Goal: Transaction & Acquisition: Book appointment/travel/reservation

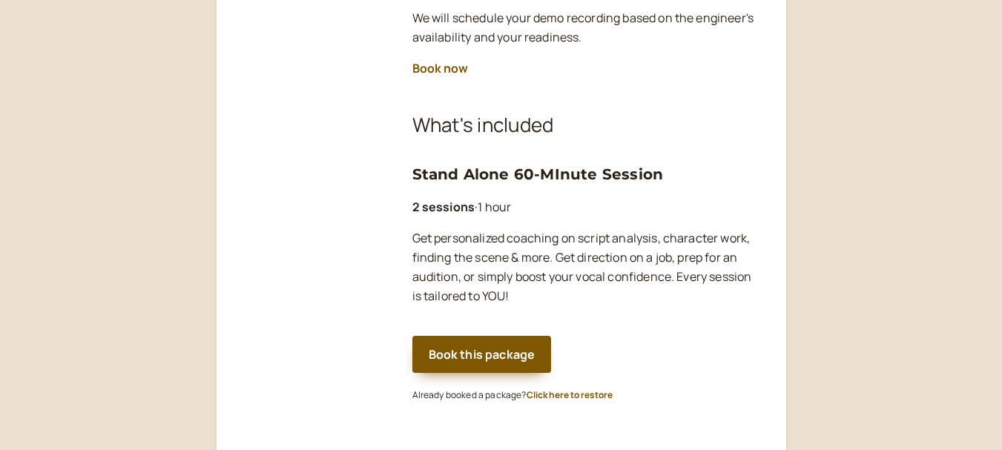
scroll to position [445, 0]
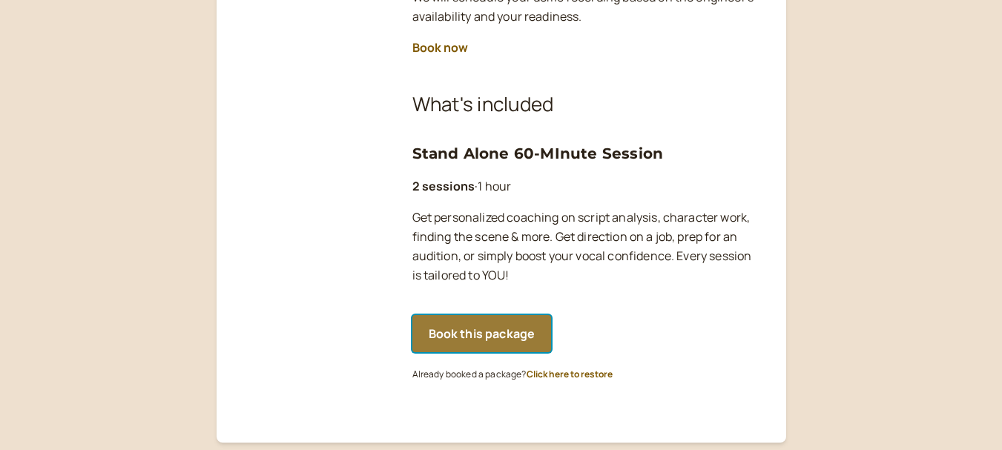
click at [487, 329] on button "Book this package" at bounding box center [482, 333] width 139 height 37
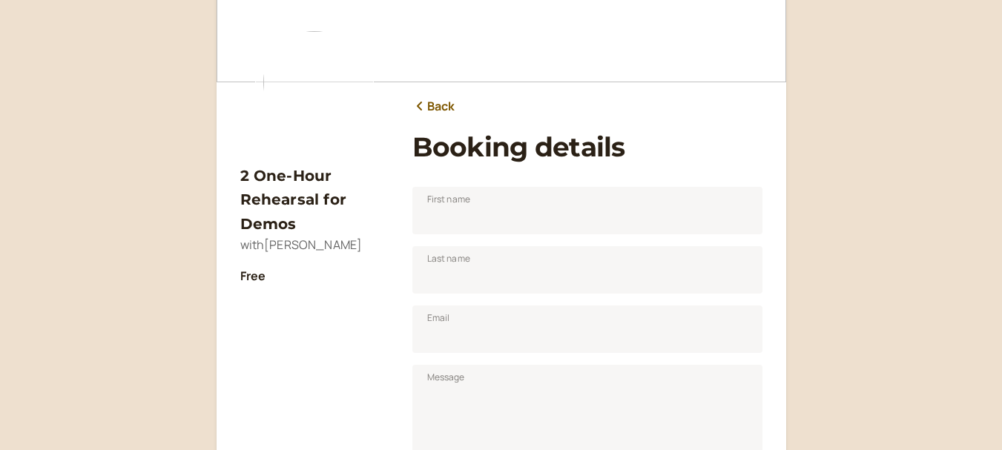
scroll to position [61, 0]
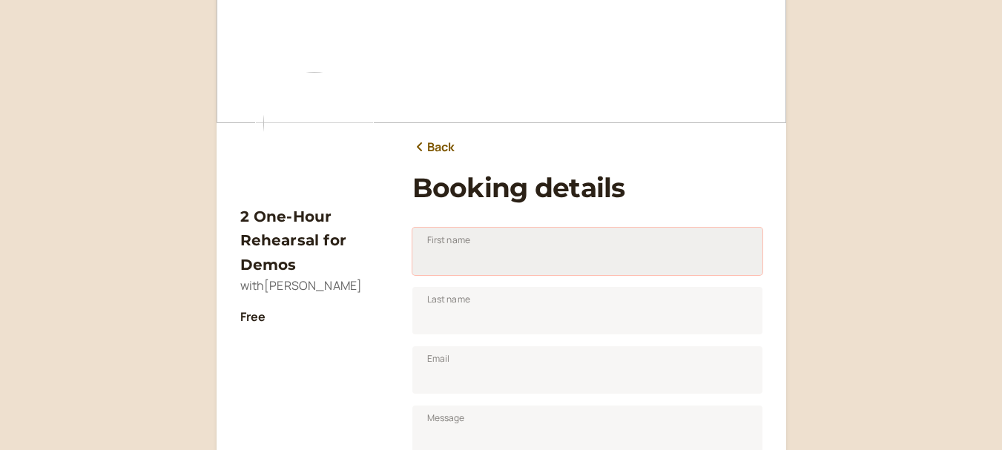
click at [482, 249] on input "First name" at bounding box center [588, 251] width 350 height 47
type input "[PERSON_NAME]"
type input "[EMAIL_ADDRESS][DOMAIN_NAME]"
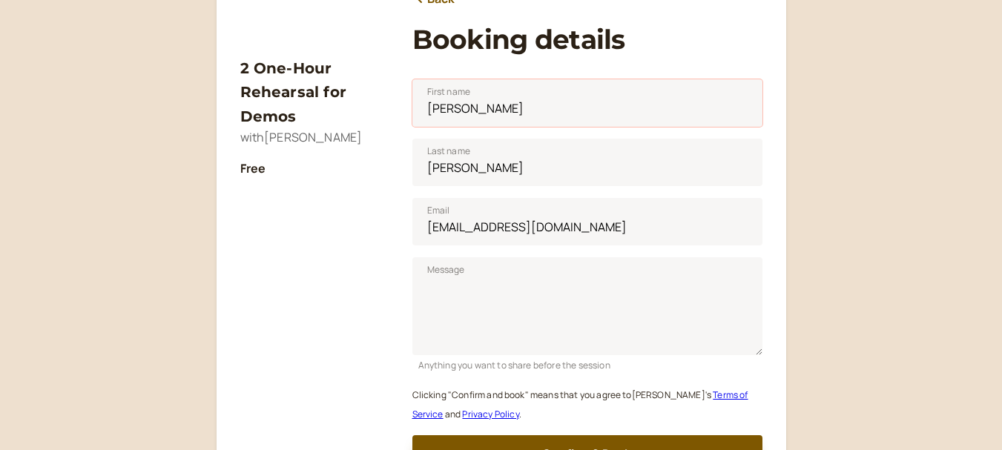
scroll to position [283, 0]
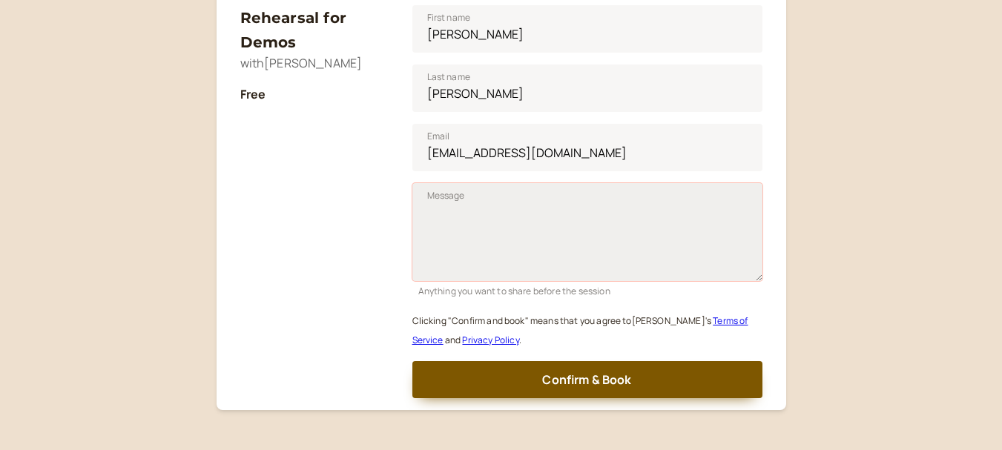
click at [493, 194] on textarea "Message" at bounding box center [588, 232] width 350 height 98
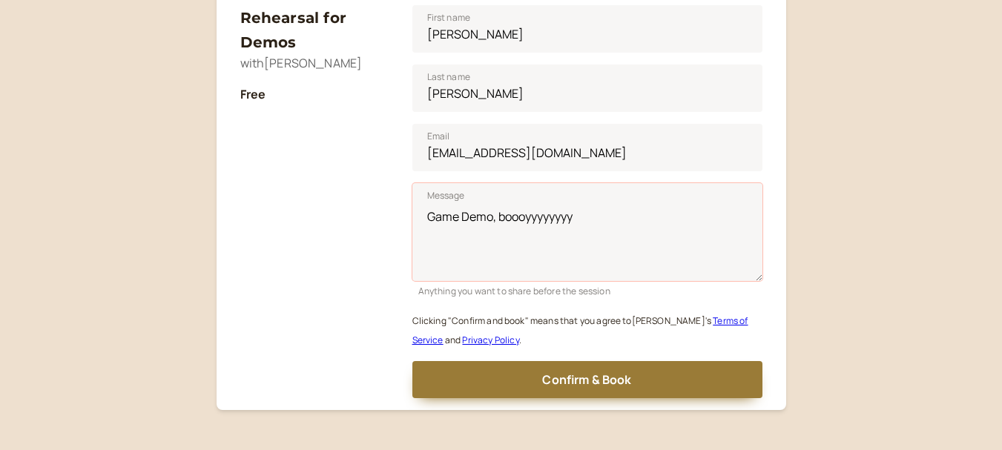
type textarea "Game Demo, boooyyyyyyyy"
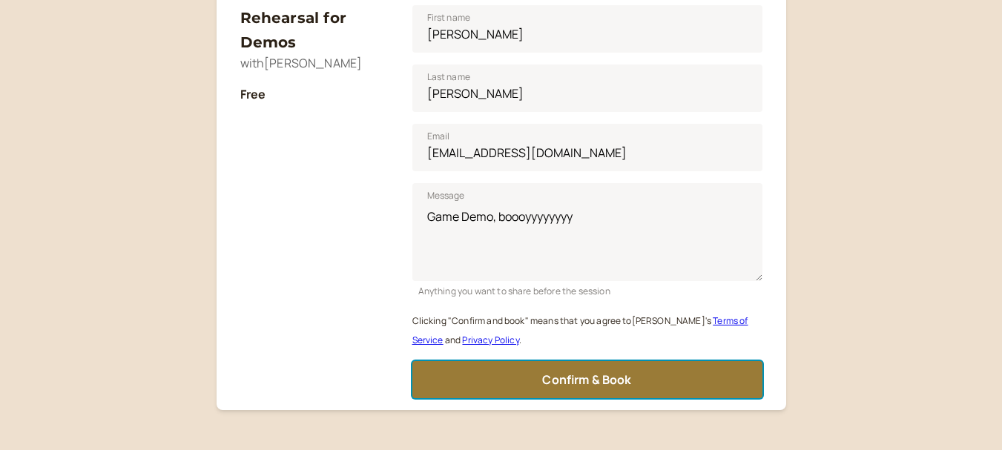
click at [563, 381] on span "Confirm & Book" at bounding box center [586, 380] width 89 height 16
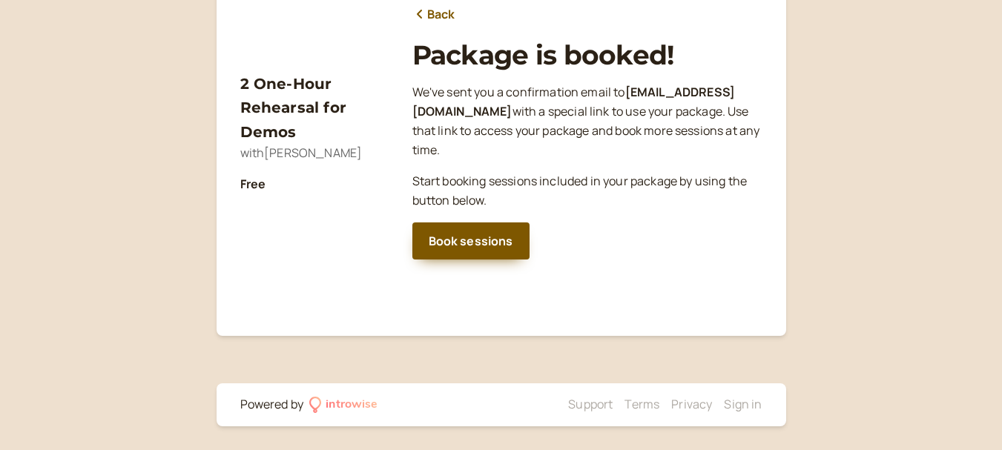
scroll to position [194, 0]
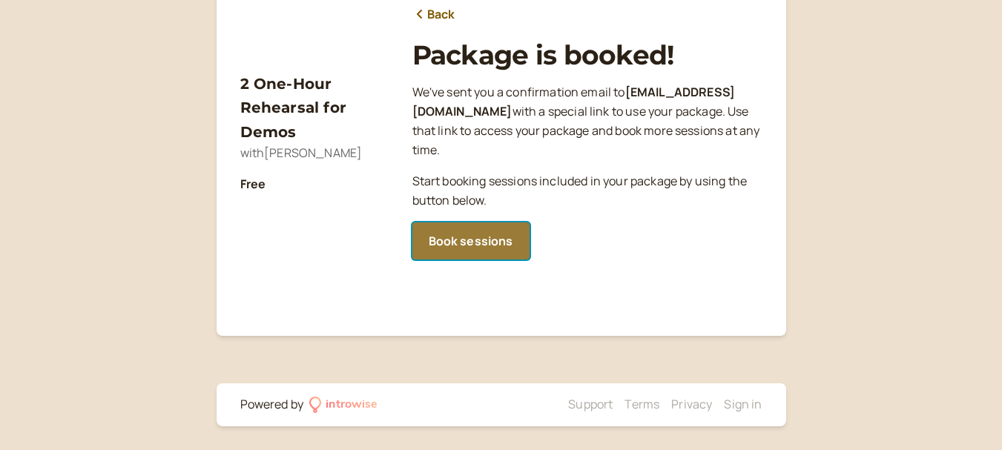
click at [467, 232] on link "Book sessions" at bounding box center [471, 241] width 117 height 37
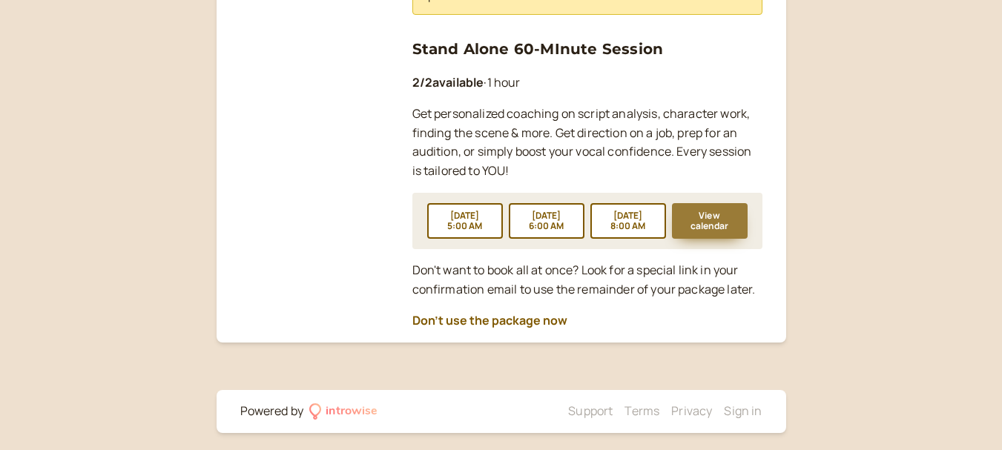
scroll to position [524, 0]
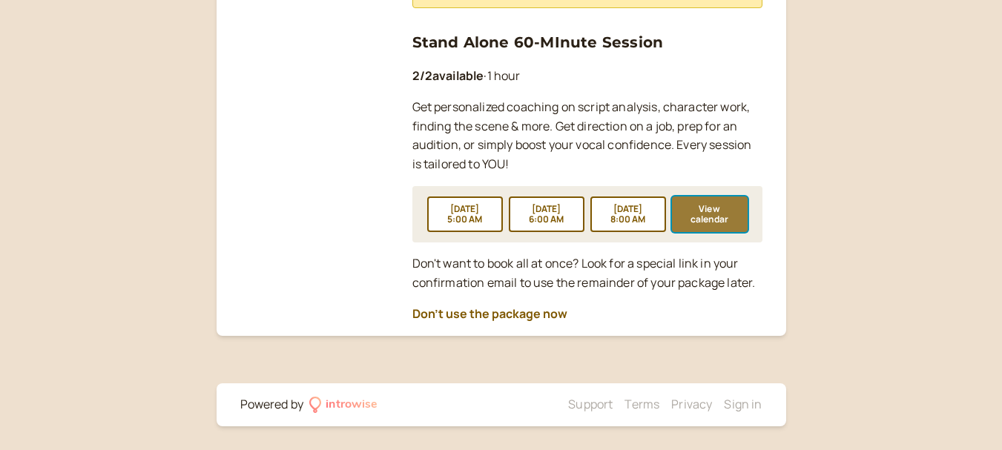
click at [694, 220] on button "View calendar" at bounding box center [710, 215] width 76 height 36
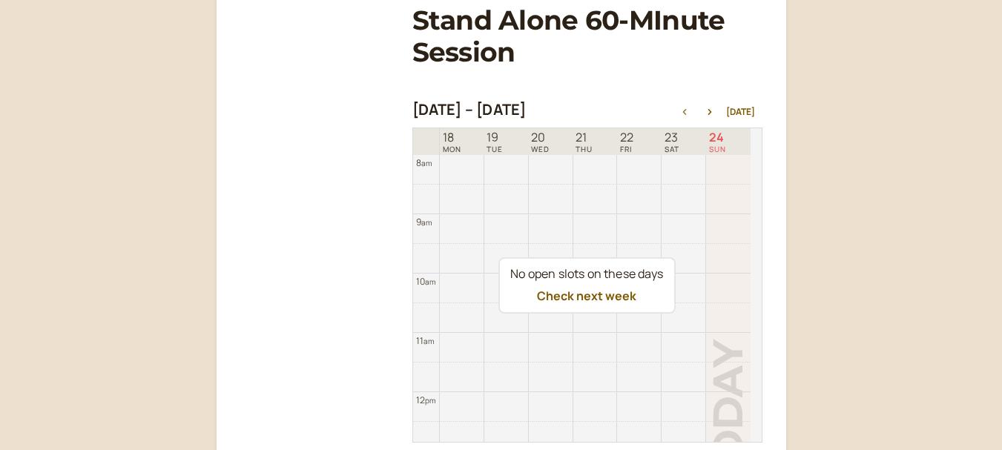
scroll to position [246, 0]
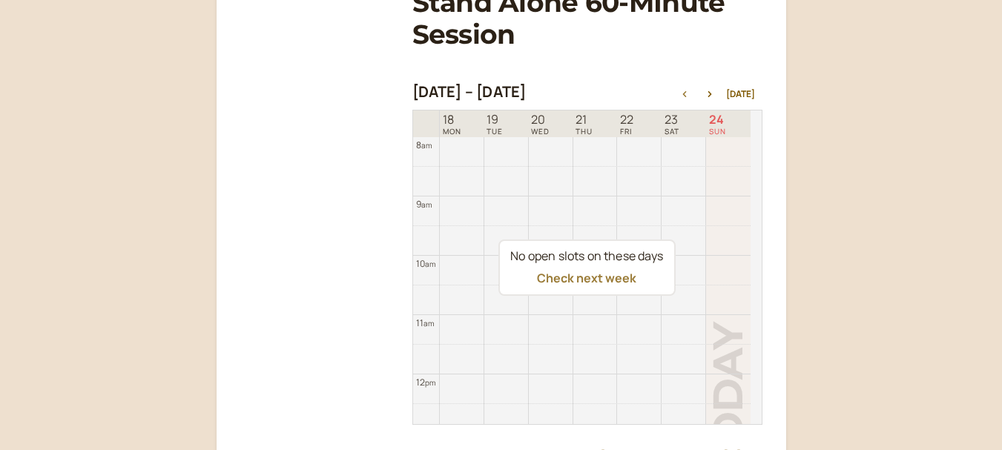
click at [591, 283] on button "Check next week" at bounding box center [586, 278] width 99 height 13
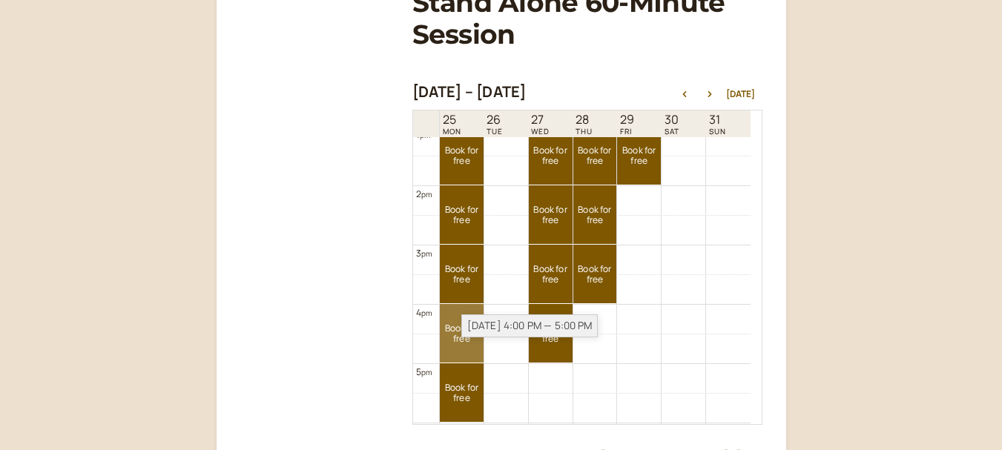
scroll to position [772, 0]
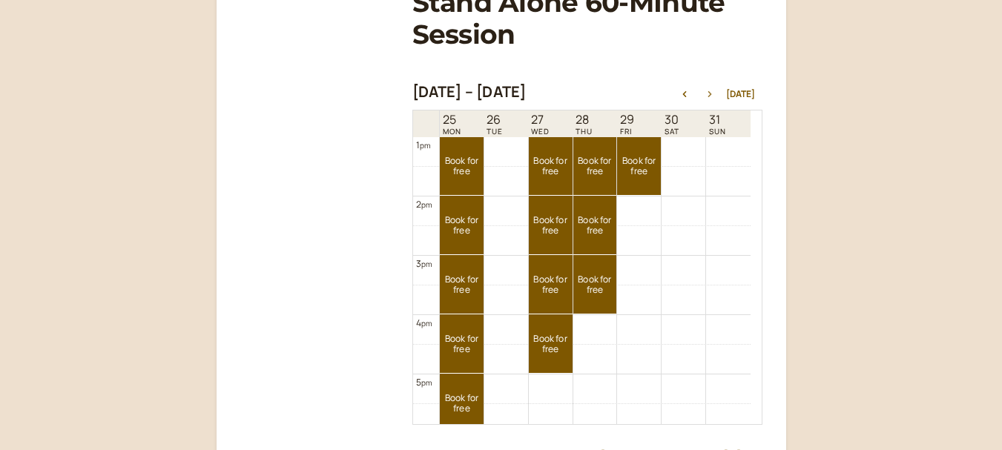
click at [711, 94] on icon "button" at bounding box center [710, 94] width 18 height 6
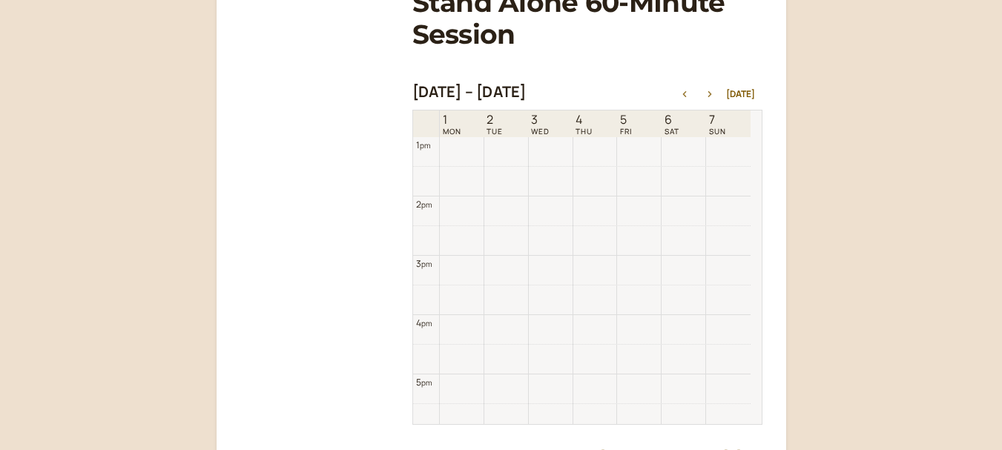
scroll to position [476, 0]
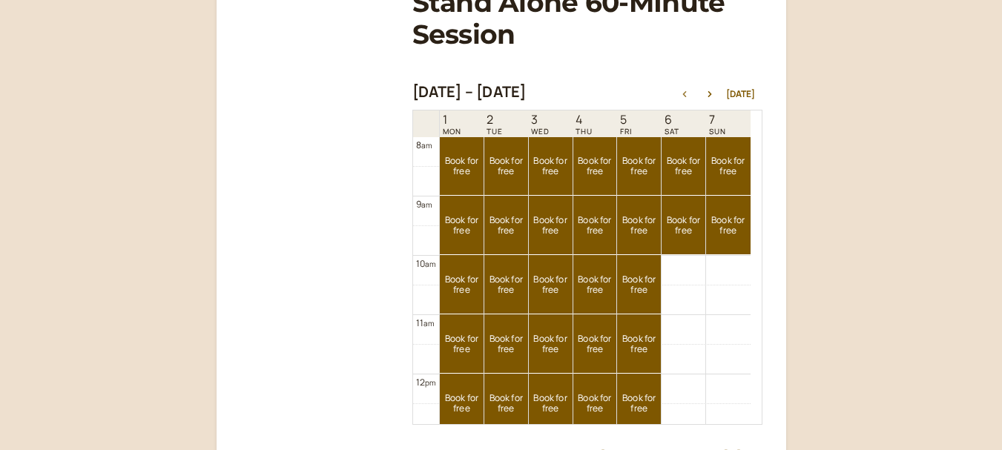
click at [689, 94] on icon "button" at bounding box center [685, 94] width 18 height 6
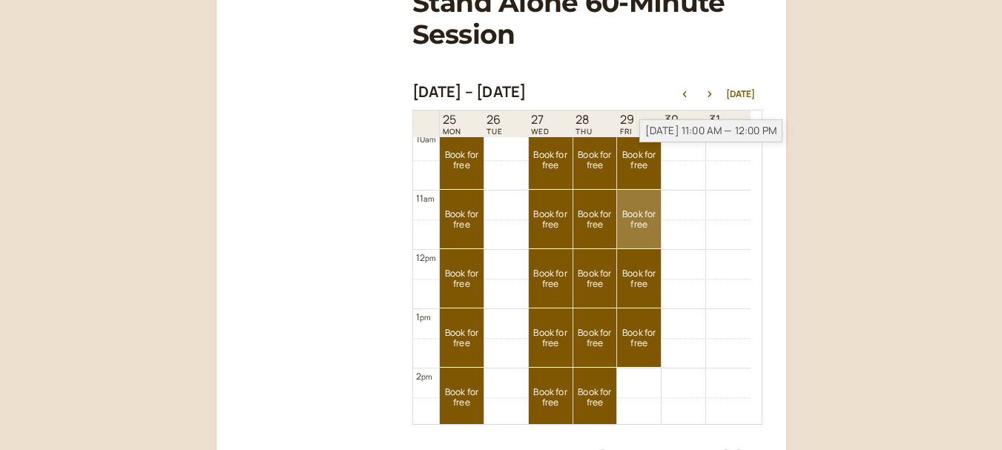
scroll to position [698, 0]
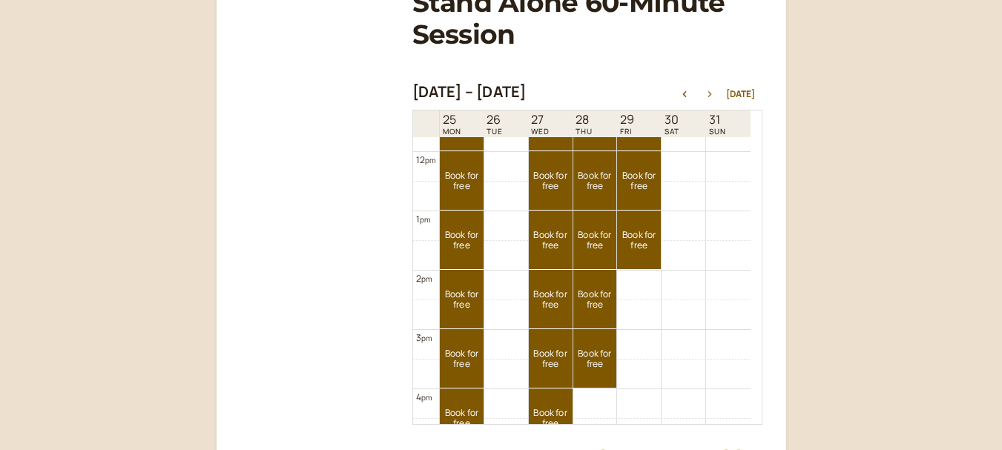
click at [713, 94] on icon "button" at bounding box center [710, 94] width 18 height 6
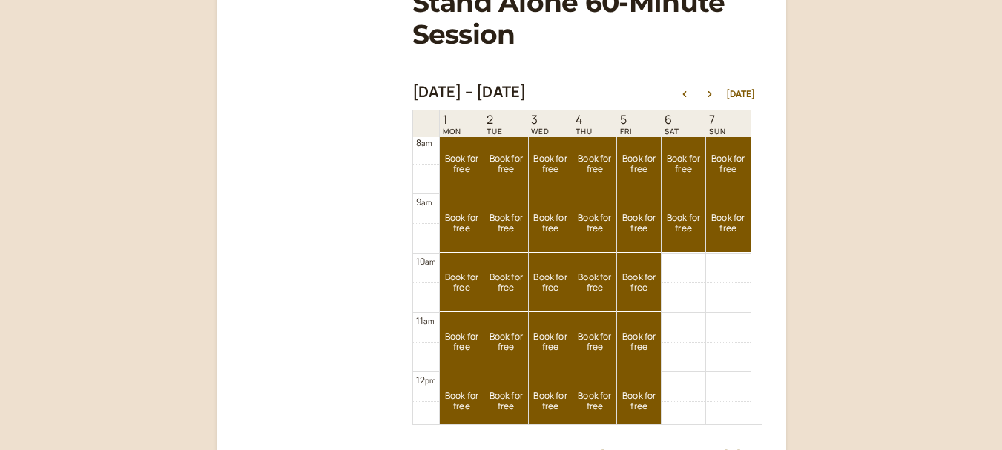
scroll to position [476, 0]
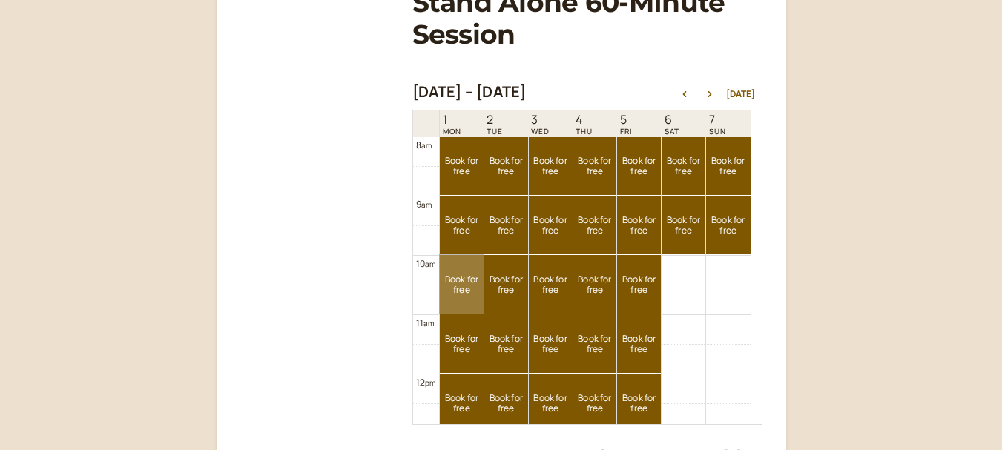
click at [453, 278] on link "Book for free free" at bounding box center [462, 284] width 44 height 59
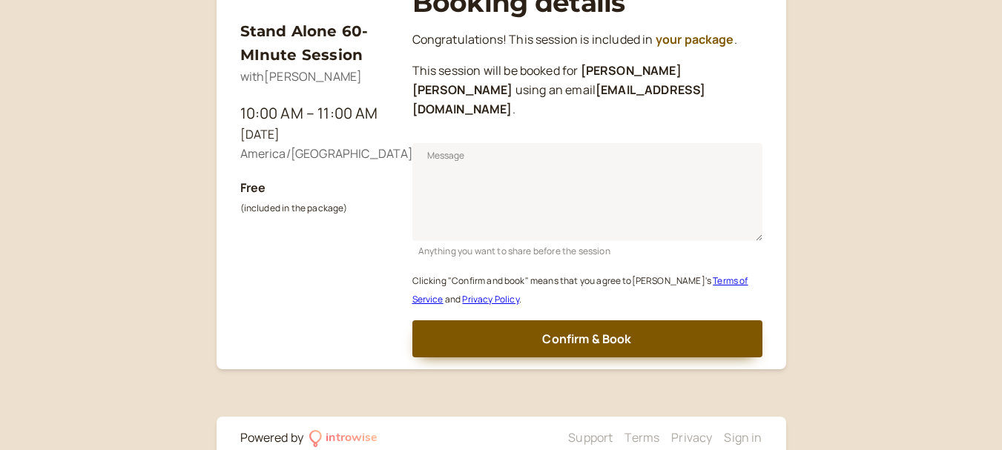
scroll to position [184, 0]
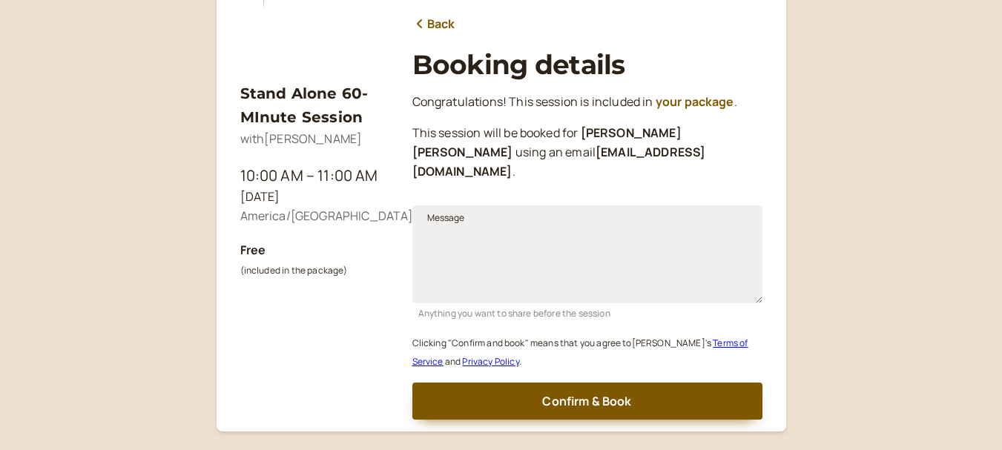
click at [456, 211] on span "Message" at bounding box center [446, 218] width 38 height 15
click at [456, 206] on textarea "Message" at bounding box center [588, 255] width 350 height 98
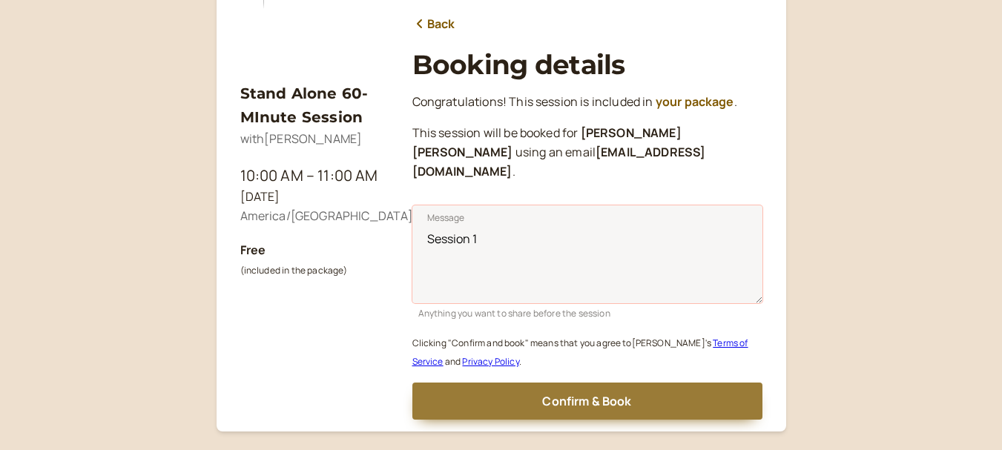
type textarea "Session 1"
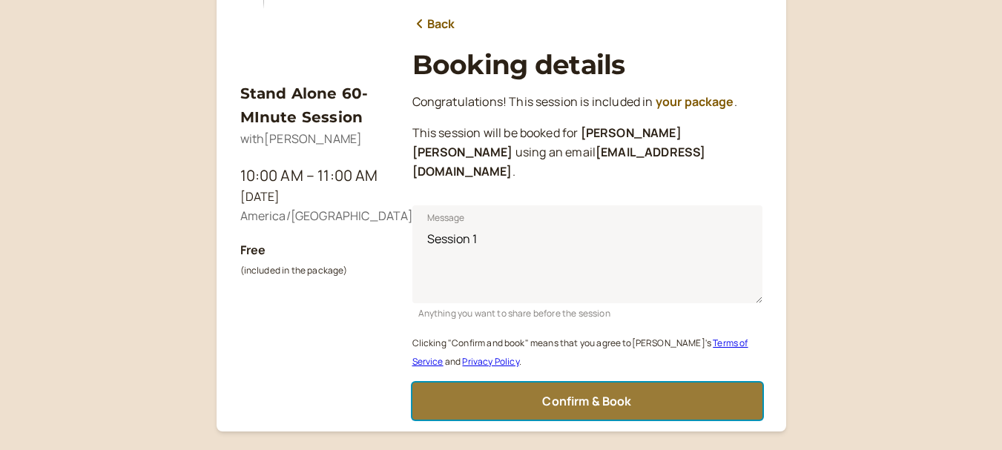
click at [609, 393] on span "Confirm & Book" at bounding box center [586, 401] width 89 height 16
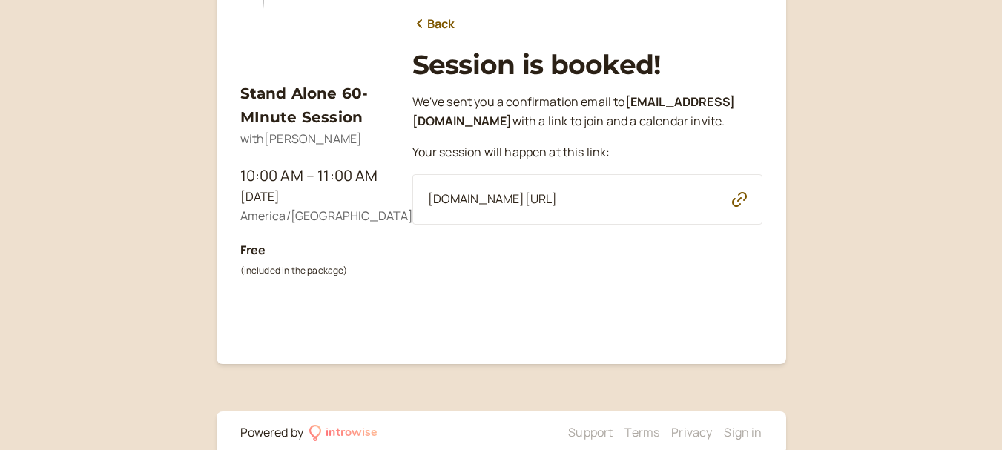
click at [738, 207] on icon "button" at bounding box center [739, 199] width 15 height 15
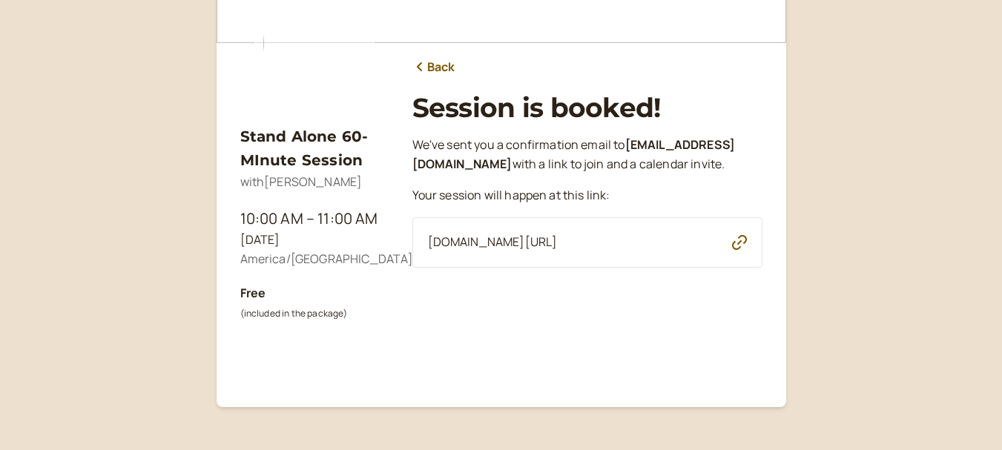
scroll to position [64, 0]
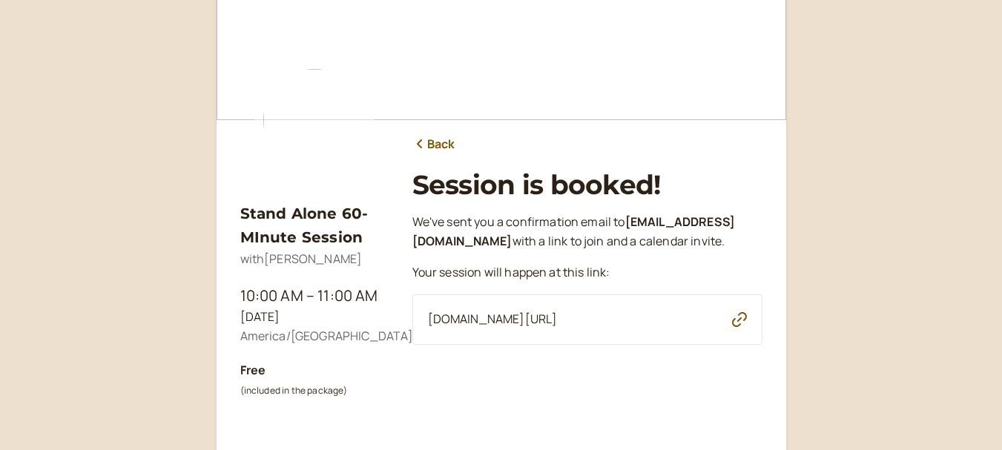
click at [429, 147] on link "Back" at bounding box center [434, 144] width 43 height 19
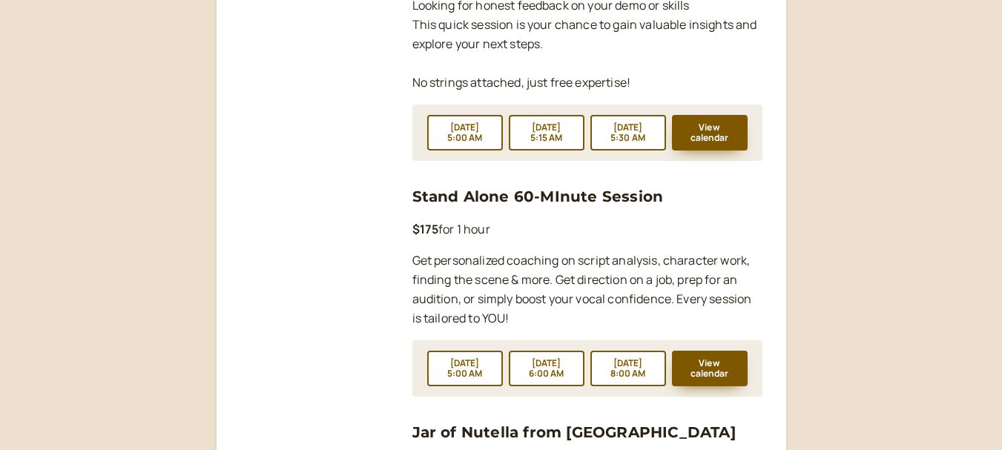
scroll to position [2053, 0]
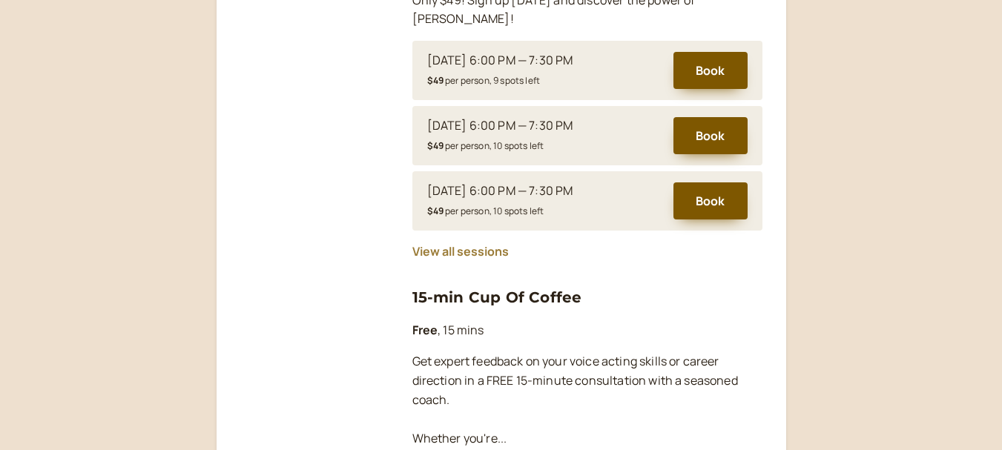
click at [431, 245] on button "View all sessions" at bounding box center [461, 251] width 96 height 13
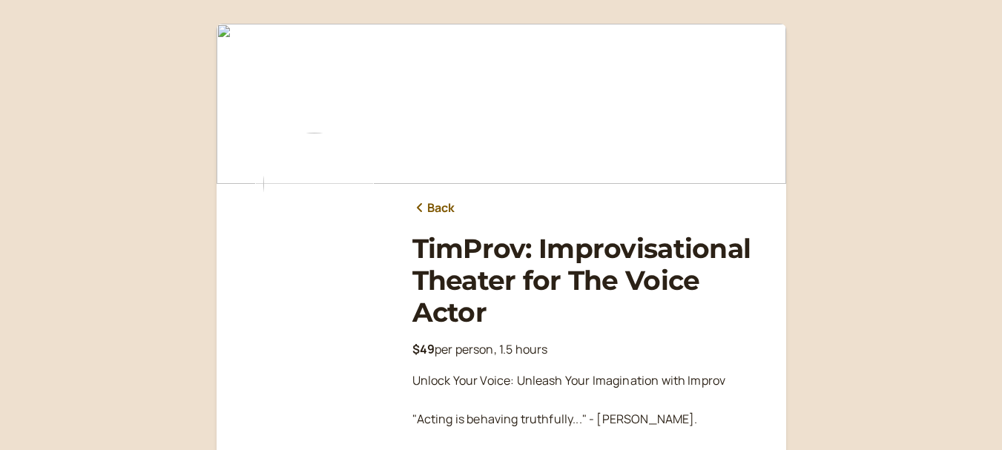
click at [449, 208] on link "Back" at bounding box center [434, 208] width 43 height 19
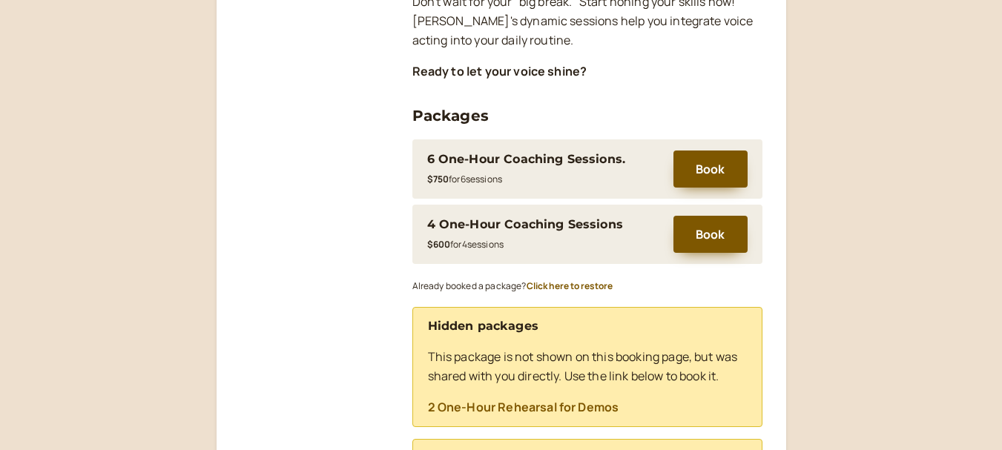
scroll to position [74, 0]
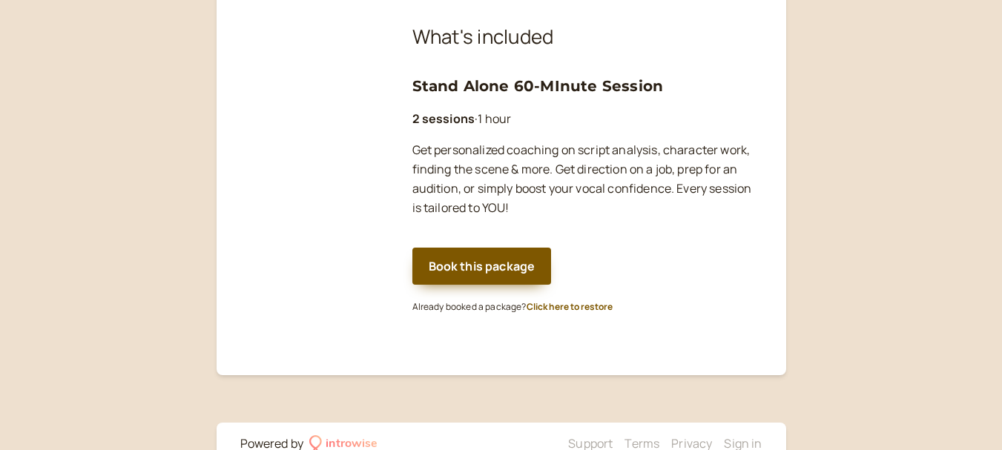
scroll to position [519, 0]
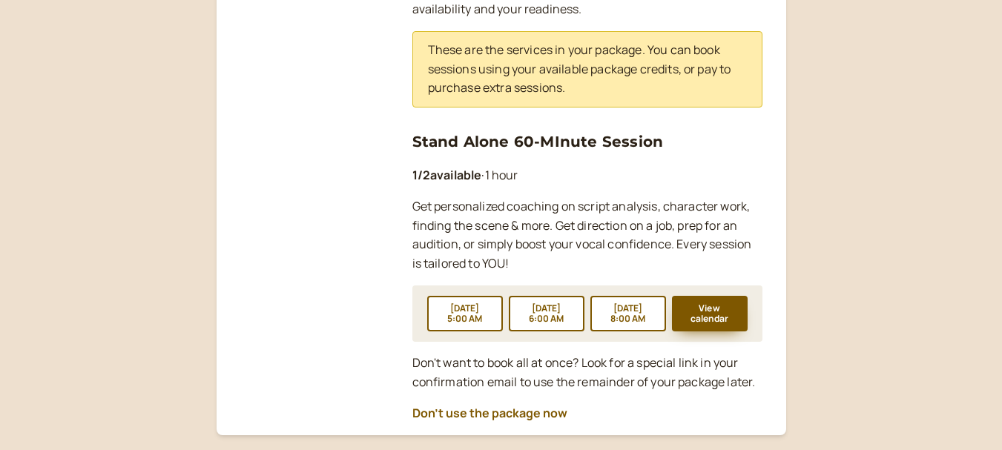
scroll to position [445, 0]
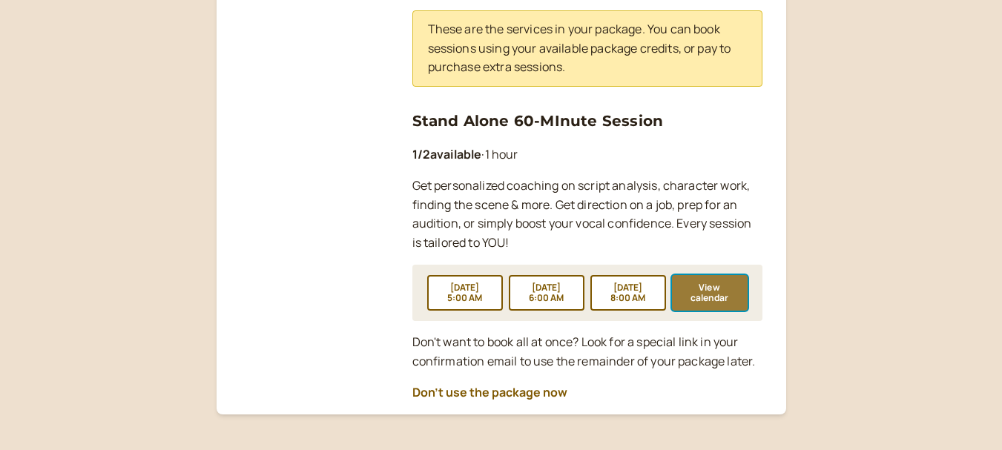
click at [711, 285] on button "View calendar" at bounding box center [710, 293] width 76 height 36
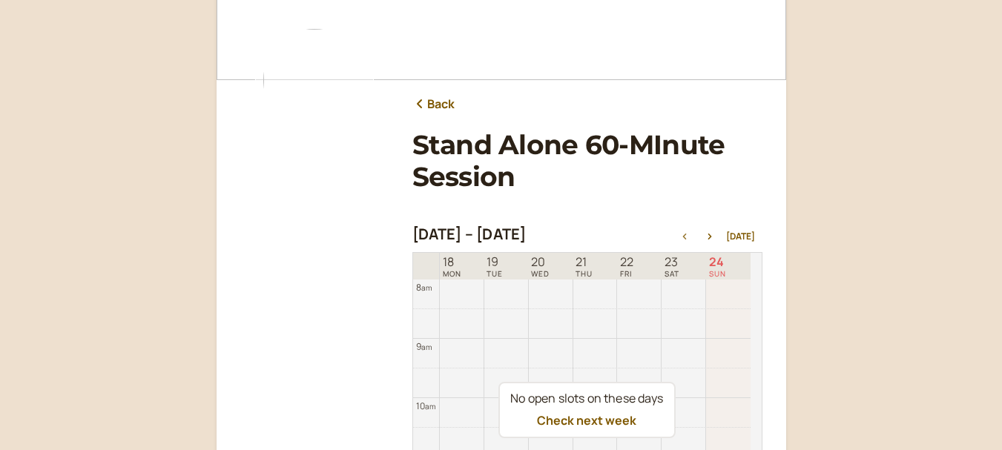
scroll to position [246, 0]
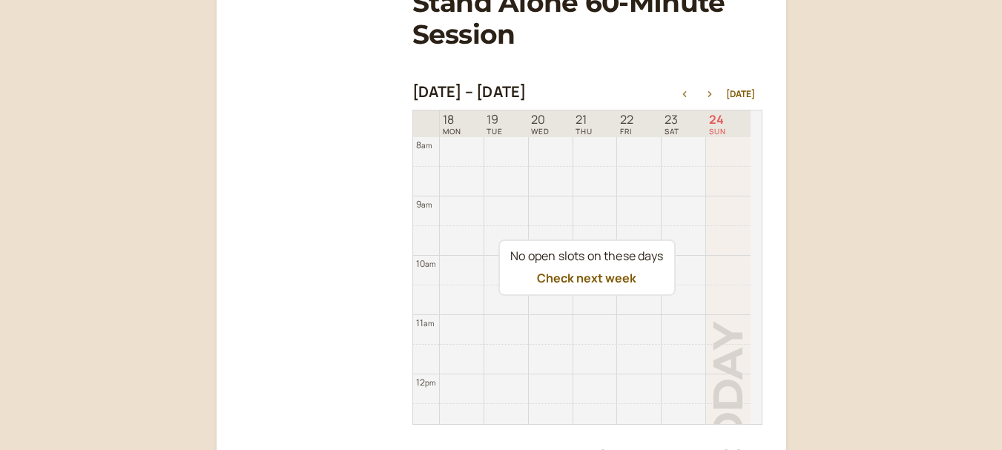
click at [713, 92] on icon "button" at bounding box center [710, 94] width 18 height 6
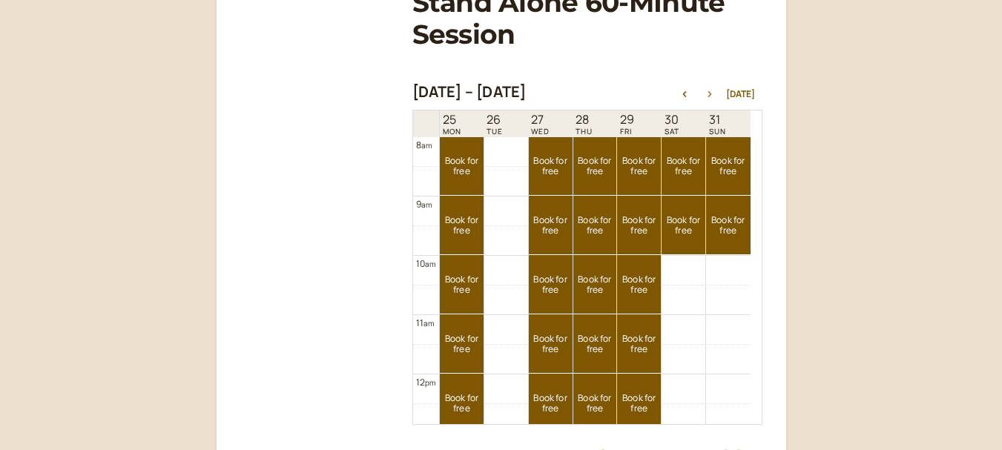
click at [713, 92] on icon "button" at bounding box center [710, 94] width 18 height 6
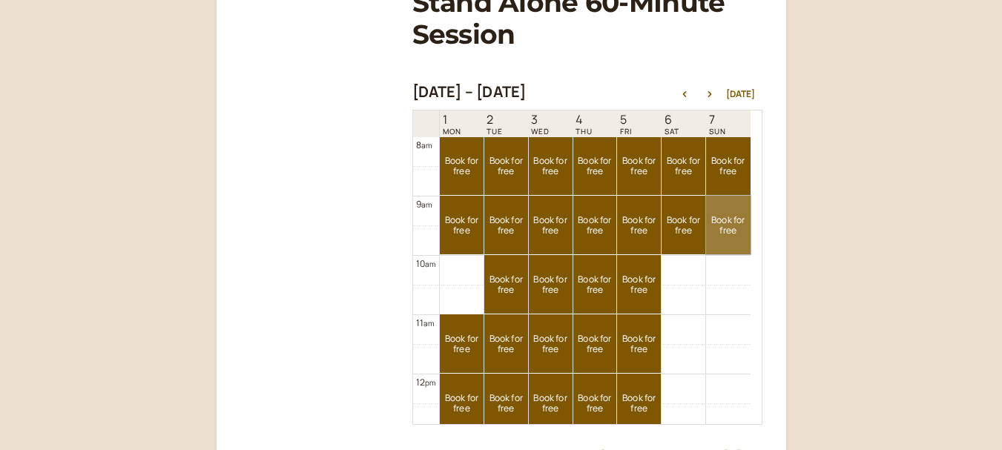
click at [723, 222] on link "Book for free free" at bounding box center [728, 225] width 44 height 59
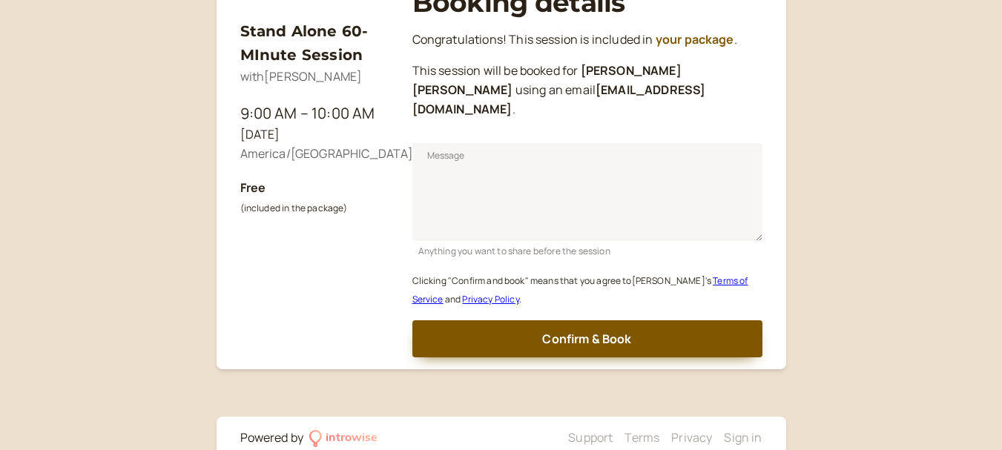
scroll to position [184, 0]
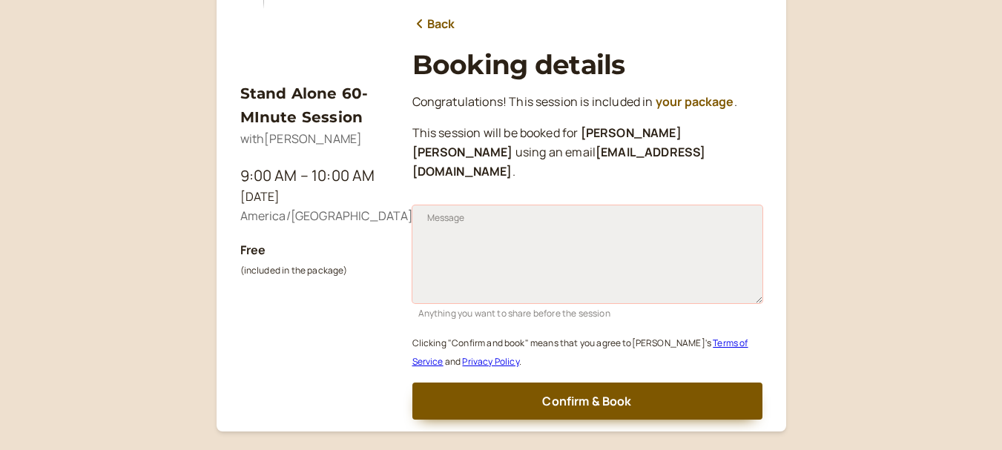
click at [510, 216] on textarea "Message" at bounding box center [588, 255] width 350 height 98
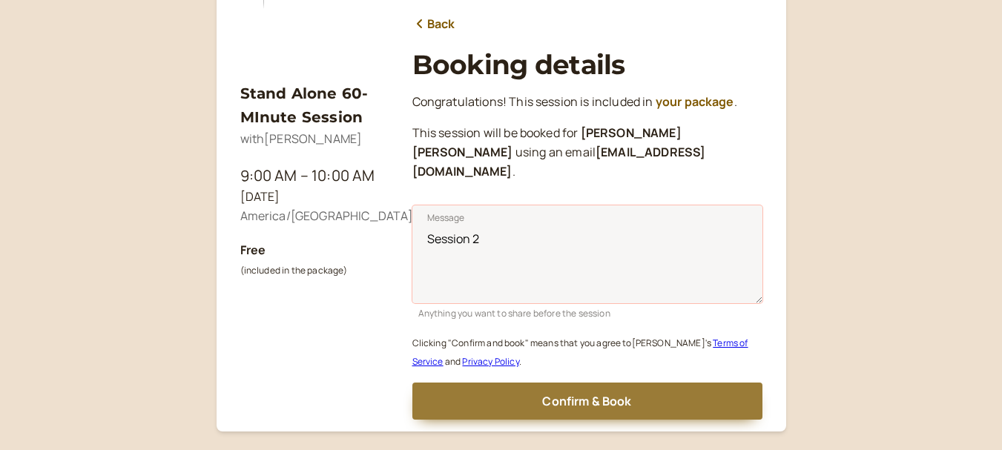
type textarea "Session 2"
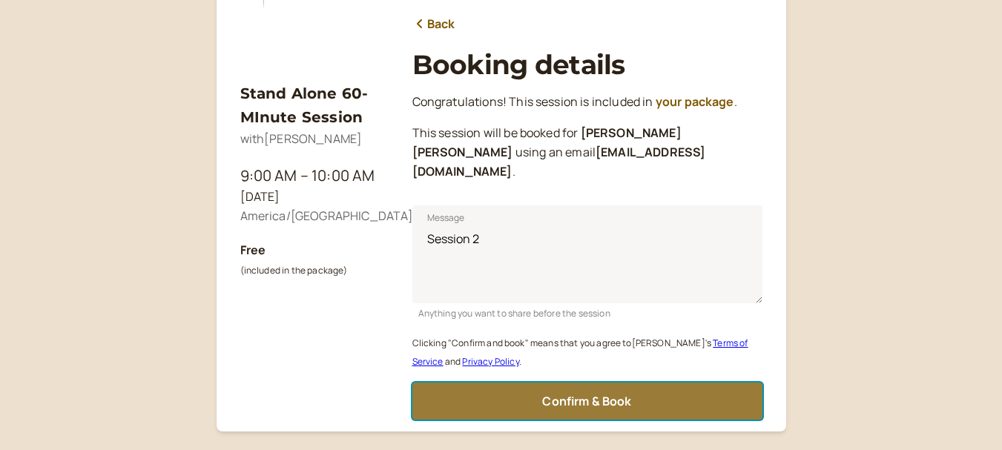
click at [594, 393] on span "Confirm & Book" at bounding box center [586, 401] width 89 height 16
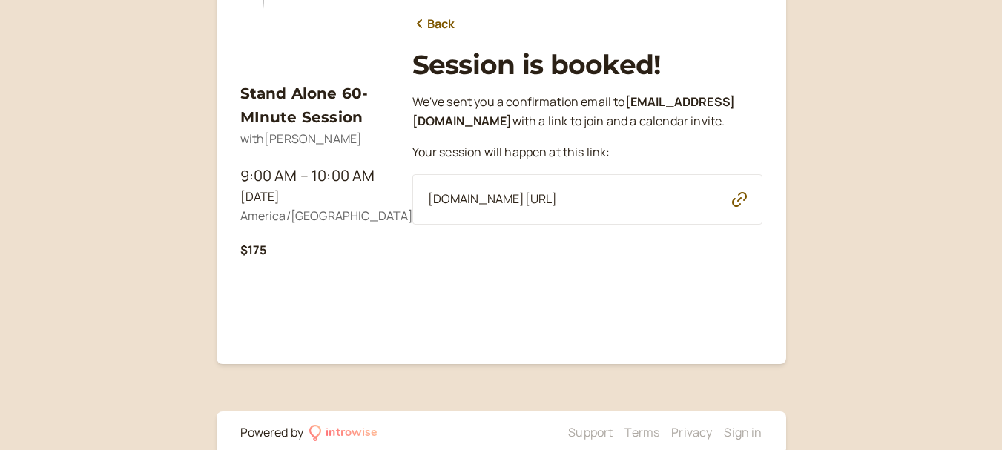
click at [743, 207] on icon "button" at bounding box center [739, 199] width 15 height 15
